Goal: Task Accomplishment & Management: Complete application form

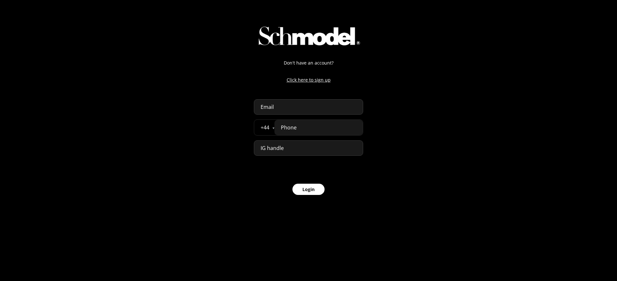
select select "GB"
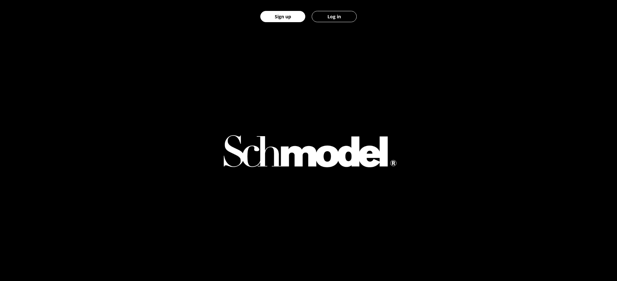
click at [335, 15] on button "Log in" at bounding box center [334, 16] width 45 height 11
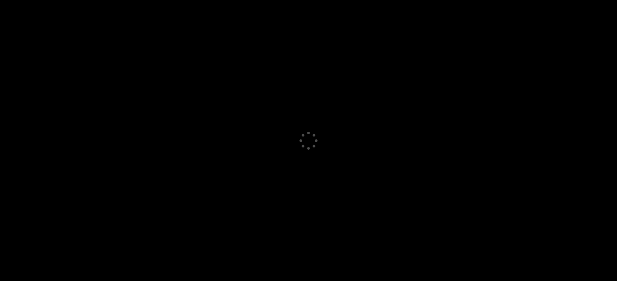
select select "GB"
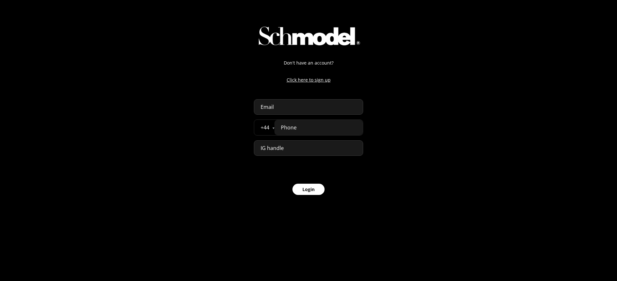
click at [274, 112] on input "email" at bounding box center [308, 106] width 109 height 15
type input "c"
type input "u"
paste input "ppreview@schmodel.com"
click at [259, 105] on input "ppreview@schmodel.com" at bounding box center [308, 106] width 109 height 15
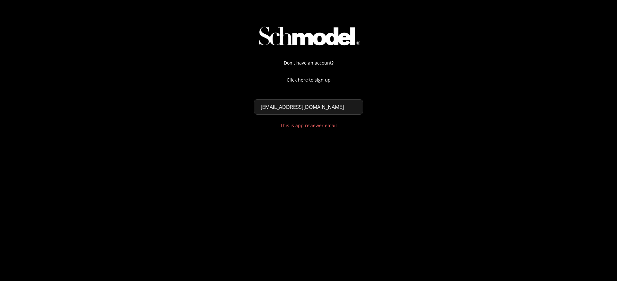
click at [406, 113] on div "Don't have an account? Click here to sign up appreview@schmodel.com This is app…" at bounding box center [308, 70] width 617 height 140
click at [341, 107] on input "appreview@schmodel.com" at bounding box center [308, 106] width 109 height 15
type input "appreview@schmodel.co"
select select "GB"
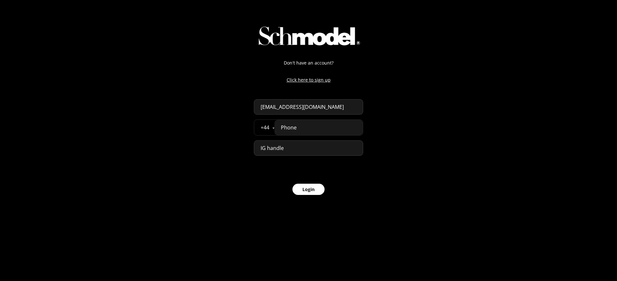
type input "appreview@schmodel.com"
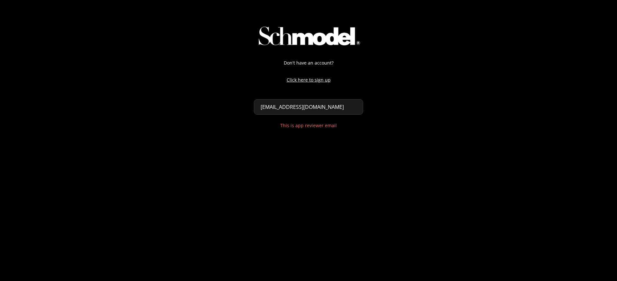
click at [416, 102] on div "Don't have an account? Click here to sign up appreview@schmodel.com This is app…" at bounding box center [308, 70] width 617 height 140
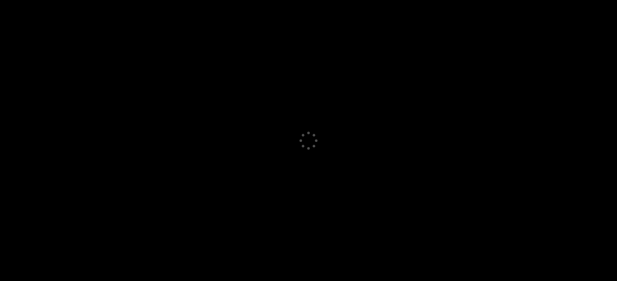
select select "GB"
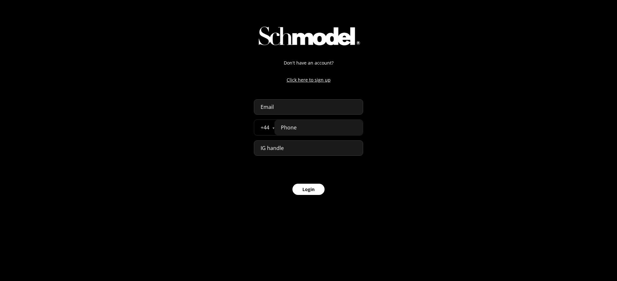
select select "GB"
click at [308, 105] on input "email" at bounding box center [308, 106] width 109 height 15
paste input "[EMAIL_ADDRESS][DOMAIN_NAME]"
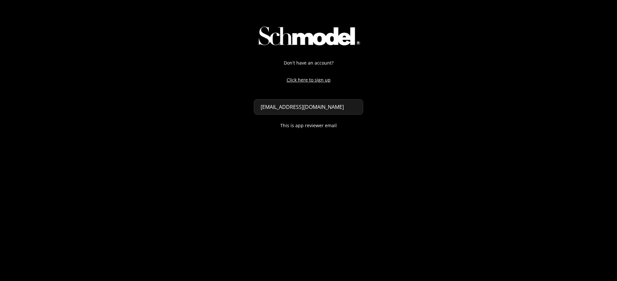
type input "[EMAIL_ADDRESS][DOMAIN_NAME]"
click at [428, 96] on div "Don't have an account? Click here to sign up appreview@schmodel.com This is app…" at bounding box center [308, 70] width 617 height 140
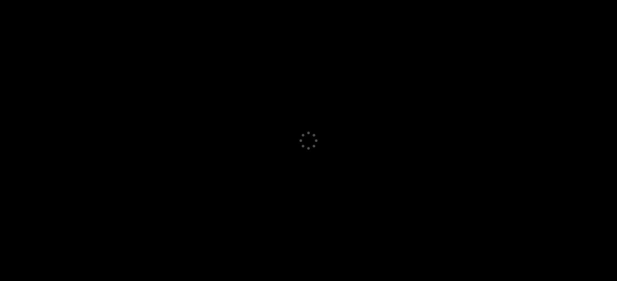
select select "GB"
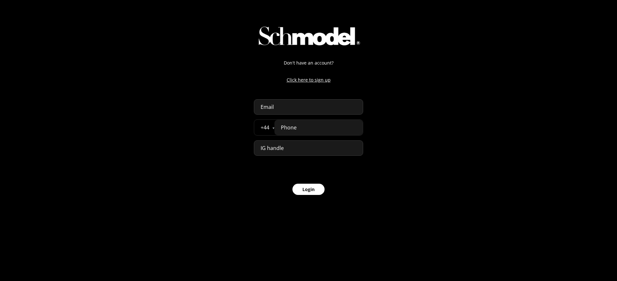
select select "GB"
click at [271, 108] on input "email" at bounding box center [308, 106] width 109 height 15
paste input "appreview@schmodel.com"
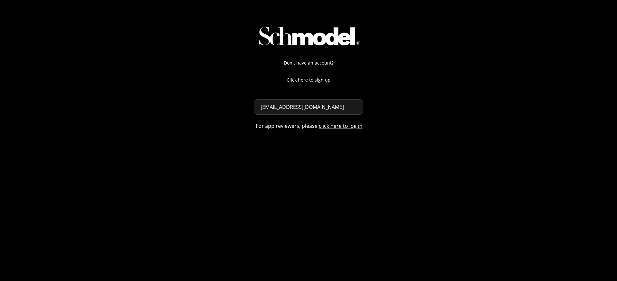
type input "appreview@schmodel.com"
click at [485, 81] on div "Don't have an account? Click here to sign up appreview@schmodel.com For app rev…" at bounding box center [308, 70] width 617 height 140
click at [465, 139] on div "Don't have an account? Click here to sign up appreview@schmodel.com For app rev…" at bounding box center [308, 70] width 617 height 140
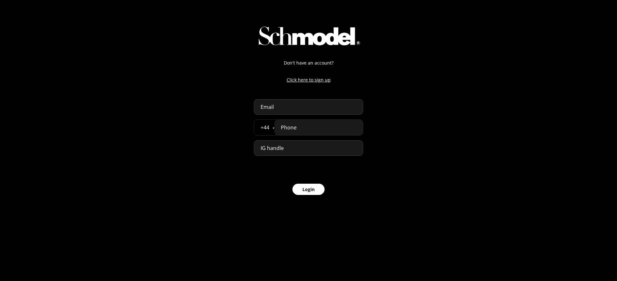
select select "GB"
click at [290, 107] on input "email" at bounding box center [308, 106] width 109 height 15
paste input "[EMAIL_ADDRESS][DOMAIN_NAME]"
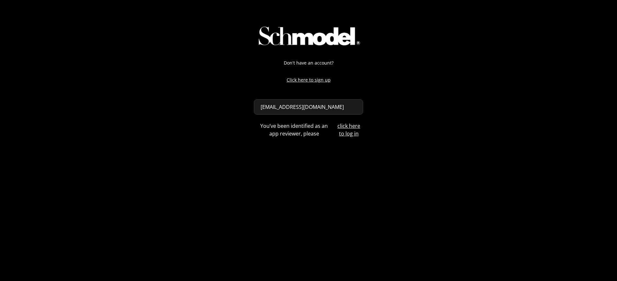
type input "[EMAIL_ADDRESS][DOMAIN_NAME]"
click at [414, 96] on div "Don't have an account? Click here to sign up appreview@schmodel.com You’ve been…" at bounding box center [308, 70] width 617 height 140
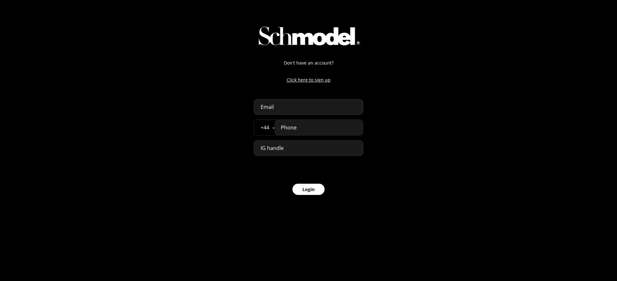
select select "GB"
click at [292, 110] on input "email" at bounding box center [308, 106] width 109 height 15
paste input "appreview@schmodel.com*"
click at [436, 100] on div "Don't have an account? Click here to sign up appreview@schmodel.com* + 44 Åland…" at bounding box center [308, 103] width 617 height 206
click at [346, 108] on input "appreview@schmodel.com*" at bounding box center [308, 106] width 109 height 15
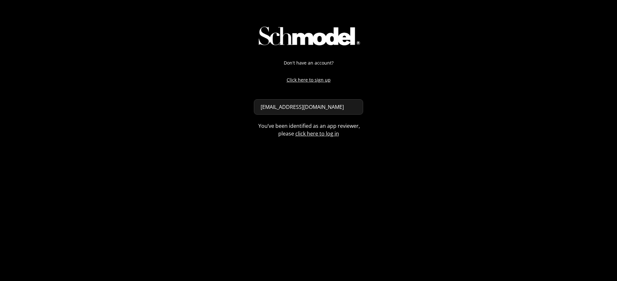
type input "[EMAIL_ADDRESS][DOMAIN_NAME]"
click at [408, 102] on div "Don't have an account? Click here to sign up appreview@schmodel.com You’ve been…" at bounding box center [308, 70] width 617 height 140
click at [323, 135] on link "click here to log in" at bounding box center [317, 133] width 44 height 7
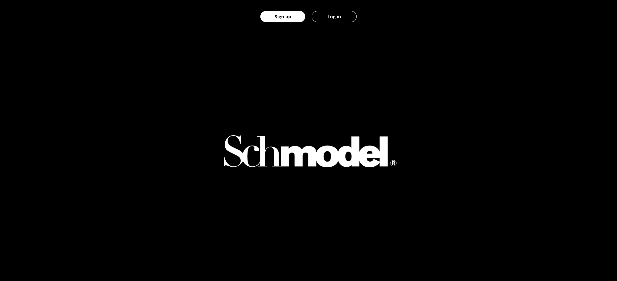
click at [332, 12] on button "Log in" at bounding box center [334, 16] width 45 height 11
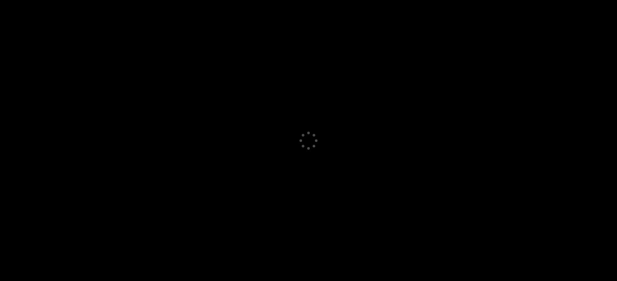
select select "GB"
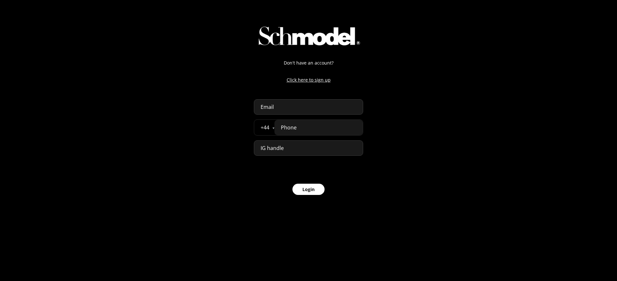
click at [301, 110] on input "email" at bounding box center [308, 106] width 109 height 15
paste input "[EMAIL_ADDRESS][DOMAIN_NAME]"
type input "[EMAIL_ADDRESS][DOMAIN_NAME]"
click at [261, 103] on input "[EMAIL_ADDRESS][DOMAIN_NAME]" at bounding box center [308, 106] width 109 height 15
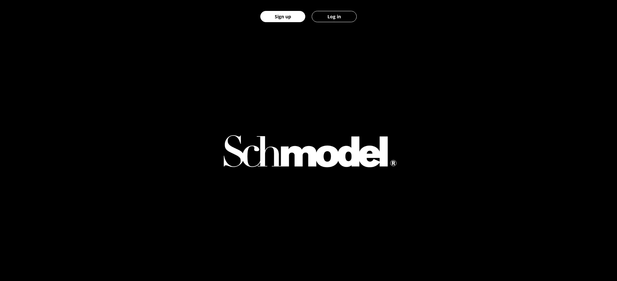
click at [334, 17] on button "Log in" at bounding box center [334, 16] width 45 height 11
select select "GB"
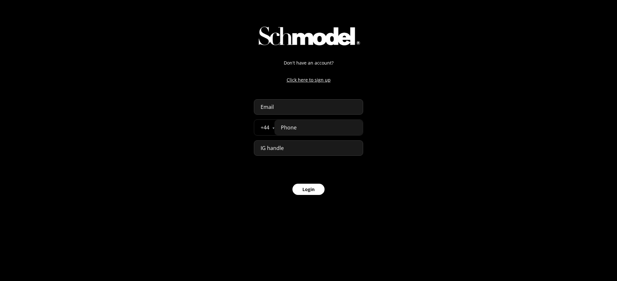
click at [299, 111] on input "email" at bounding box center [308, 106] width 109 height 15
paste input "[EMAIL_ADDRESS][DOMAIN_NAME]"
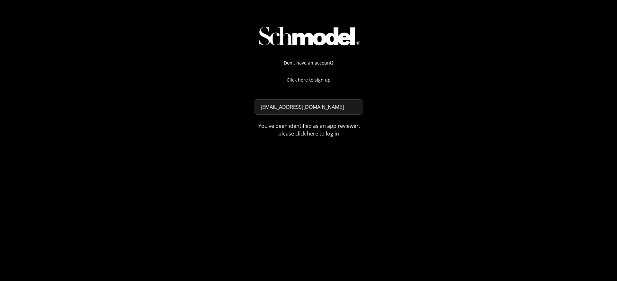
type input "[EMAIL_ADDRESS][DOMAIN_NAME]"
click at [398, 104] on div "Don't have an account? Click here to sign up [EMAIL_ADDRESS][DOMAIN_NAME] You’v…" at bounding box center [308, 70] width 617 height 140
click at [322, 134] on link "click here to log in" at bounding box center [317, 133] width 44 height 7
